Goal: Task Accomplishment & Management: Complete application form

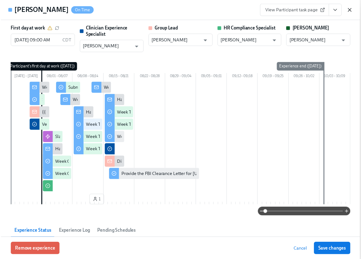
scroll to position [1339, 0]
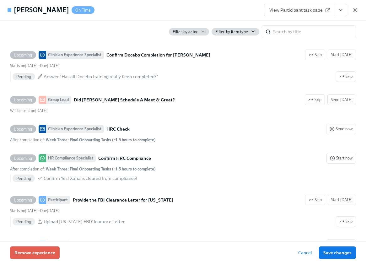
click at [355, 10] on icon "button" at bounding box center [354, 9] width 3 height 3
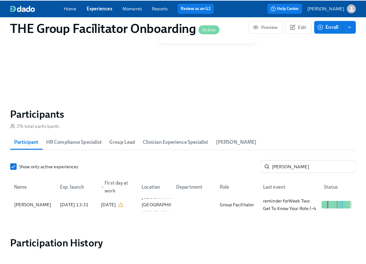
scroll to position [0, 9657]
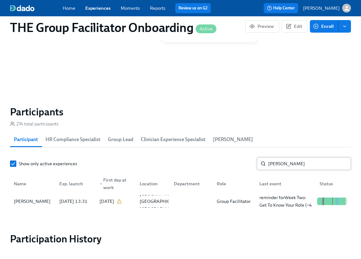
click at [277, 166] on input "hicks" at bounding box center [309, 163] width 83 height 13
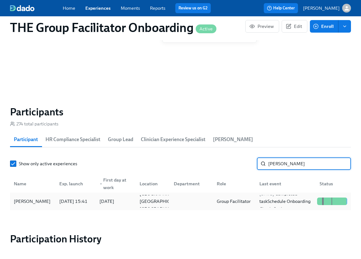
type input "ross"
click at [99, 200] on div "2025/07/14" at bounding box center [106, 202] width 15 height 8
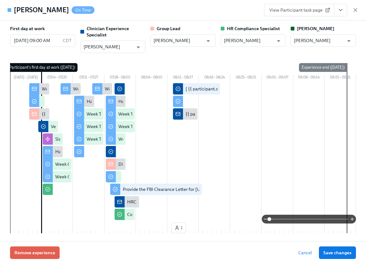
click at [340, 9] on icon "View task page" at bounding box center [340, 10] width 6 height 6
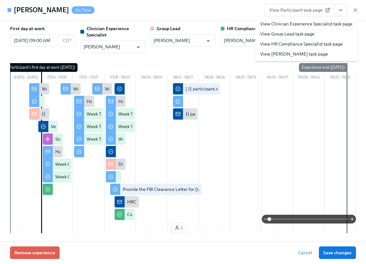
click at [328, 24] on link "View Clinician Experience Specialist task page" at bounding box center [306, 24] width 92 height 6
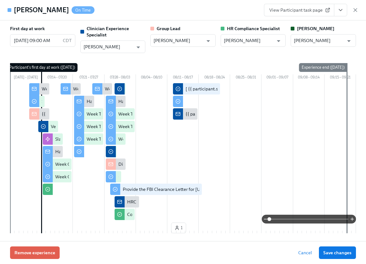
scroll to position [0, 9662]
click at [341, 8] on icon "View task page" at bounding box center [340, 10] width 6 height 6
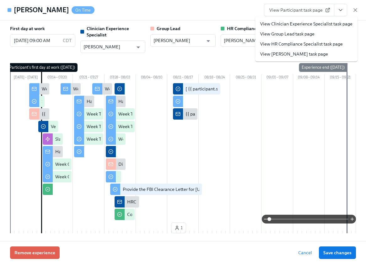
click at [320, 24] on link "View Clinician Experience Specialist task page" at bounding box center [306, 24] width 92 height 6
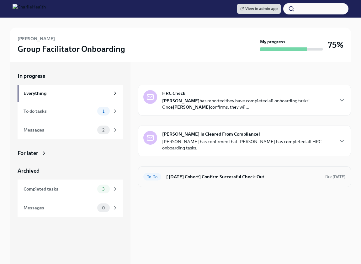
click at [191, 166] on div "To Do [ Jul 14th Cohort] Confirm Successful Check-Out Due in 9 days" at bounding box center [244, 176] width 213 height 21
click at [191, 173] on h6 "[ [DATE] Cohort] Confirm Successful Check-Out" at bounding box center [243, 176] width 154 height 7
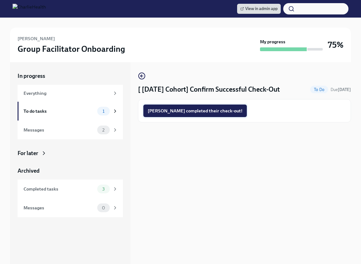
click at [186, 114] on span "Ray completed their check-out!" at bounding box center [195, 111] width 95 height 6
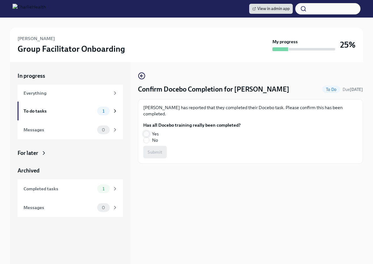
click at [149, 131] on input "Yes" at bounding box center [147, 134] width 6 height 6
radio input "true"
click at [154, 149] on span "Submit" at bounding box center [155, 152] width 15 height 6
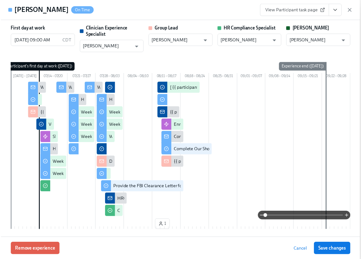
scroll to position [234, 0]
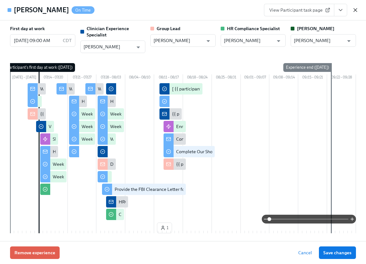
click at [356, 9] on icon "button" at bounding box center [354, 9] width 3 height 3
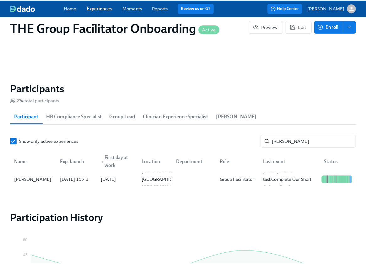
scroll to position [0, 9657]
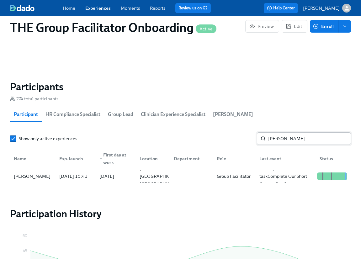
click at [282, 138] on input "ross" at bounding box center [309, 138] width 83 height 13
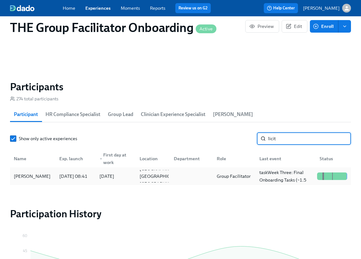
type input "licit"
click at [87, 180] on div "2025/07/24 08:41" at bounding box center [73, 176] width 33 height 8
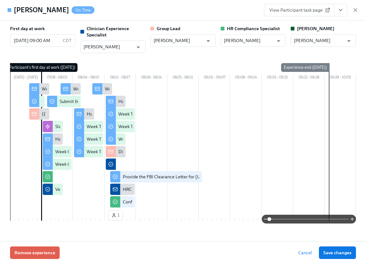
click at [340, 12] on icon "View task page" at bounding box center [340, 10] width 6 height 6
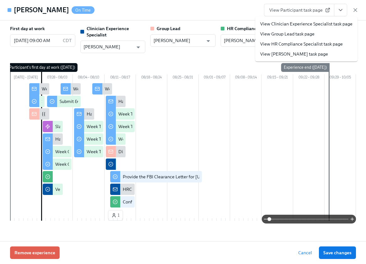
click at [330, 27] on li "View Clinician Experience Specialist task page" at bounding box center [306, 24] width 102 height 10
click at [284, 26] on link "View Clinician Experience Specialist task page" at bounding box center [306, 24] width 92 height 6
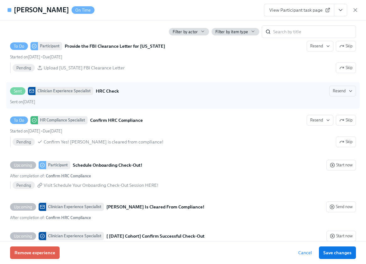
scroll to position [0, 9662]
